Goal: Information Seeking & Learning: Check status

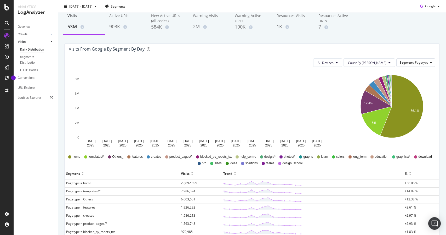
scroll to position [25, 0]
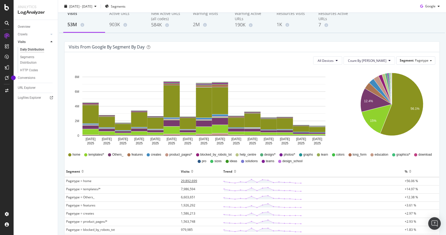
click at [186, 180] on span "29,892,699" at bounding box center [189, 180] width 16 height 4
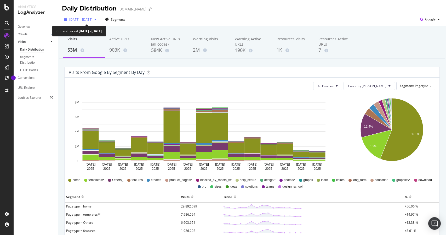
click at [96, 19] on icon "button" at bounding box center [95, 19] width 2 height 3
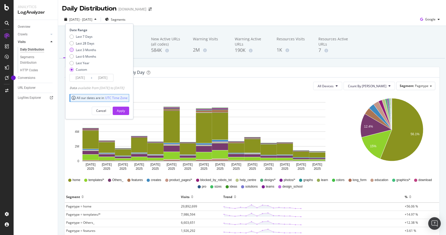
click at [71, 49] on div "Last 3 Months" at bounding box center [72, 50] width 4 height 4
type input "2025/06/21"
type input "2025/09/20"
click at [84, 44] on div "Last 28 Days" at bounding box center [85, 43] width 19 height 4
type input "2025/08/24"
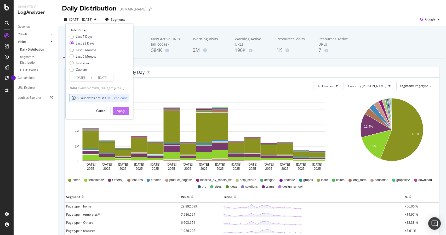
click at [125, 109] on div "Apply" at bounding box center [121, 110] width 8 height 4
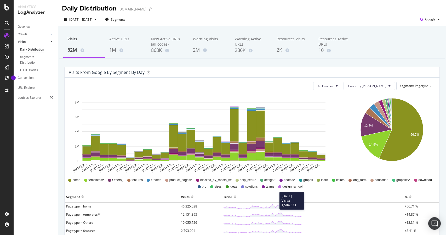
click at [292, 207] on polygon at bounding box center [262, 206] width 77 height 4
click at [193, 206] on span "46,325,038" at bounding box center [189, 206] width 16 height 4
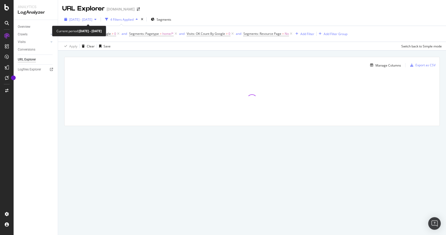
click at [92, 19] on span "2025 Aug. 24th - Sep. 20th" at bounding box center [80, 19] width 23 height 4
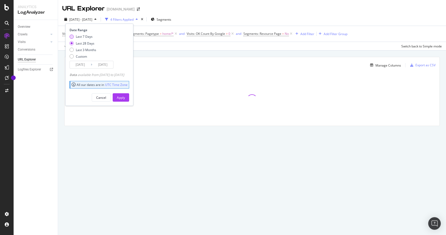
click at [81, 36] on div "Last 7 Days" at bounding box center [84, 36] width 17 height 4
type input "2025/09/14"
click at [125, 97] on div "Apply" at bounding box center [121, 97] width 8 height 4
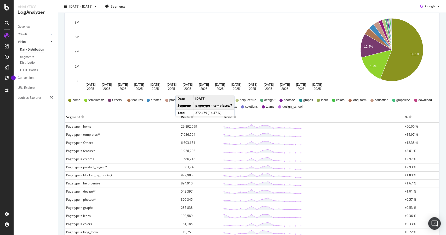
scroll to position [81, 0]
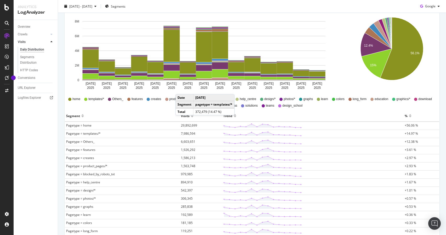
click at [388, 126] on td at bounding box center [313, 125] width 182 height 8
click at [162, 116] on div "Segment" at bounding box center [122, 115] width 112 height 8
click at [77, 126] on span "Pagetype = home" at bounding box center [78, 125] width 25 height 4
click at [73, 127] on span "Pagetype = home" at bounding box center [78, 125] width 25 height 4
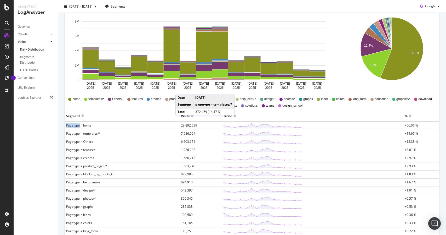
click at [73, 127] on span "Pagetype = home" at bounding box center [78, 125] width 25 height 4
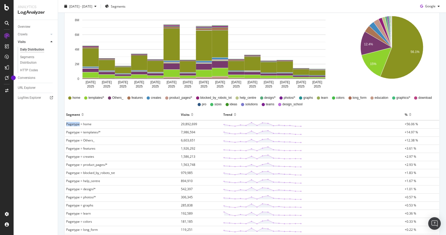
scroll to position [83, 0]
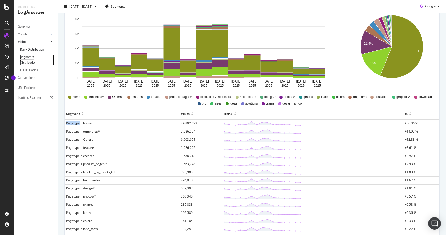
click at [31, 58] on div "Segments Distribution" at bounding box center [34, 59] width 29 height 11
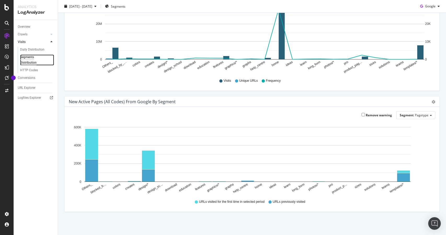
scroll to position [58, 0]
click at [31, 50] on div "Daily Distribution" at bounding box center [32, 49] width 24 height 5
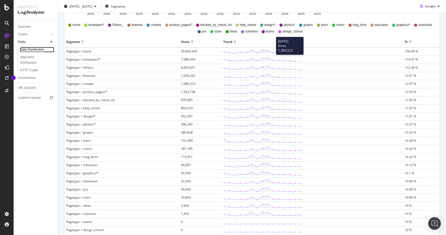
scroll to position [151, 0]
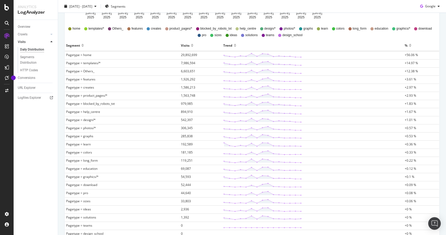
click at [234, 44] on div at bounding box center [235, 43] width 3 height 4
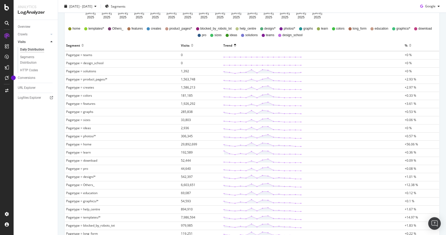
click at [234, 44] on div at bounding box center [235, 43] width 3 height 4
click at [234, 46] on div at bounding box center [235, 47] width 3 height 4
click at [81, 47] on div at bounding box center [82, 47] width 3 height 4
click at [192, 47] on div at bounding box center [192, 47] width 3 height 4
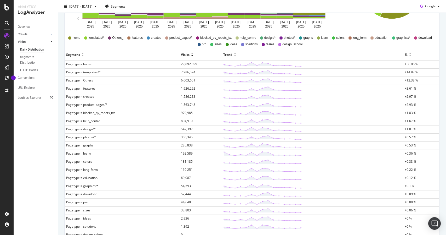
scroll to position [141, 0]
